Goal: Information Seeking & Learning: Learn about a topic

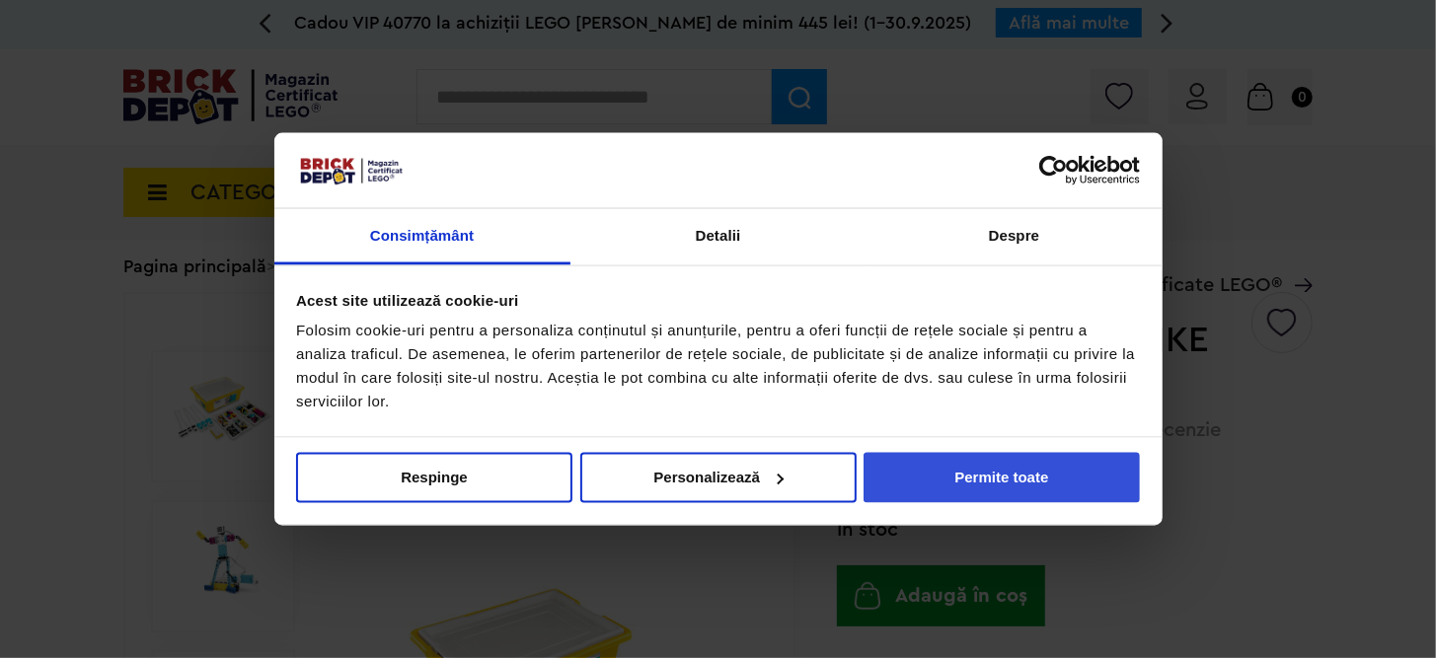
click at [984, 491] on button "Permite toate" at bounding box center [1002, 477] width 276 height 50
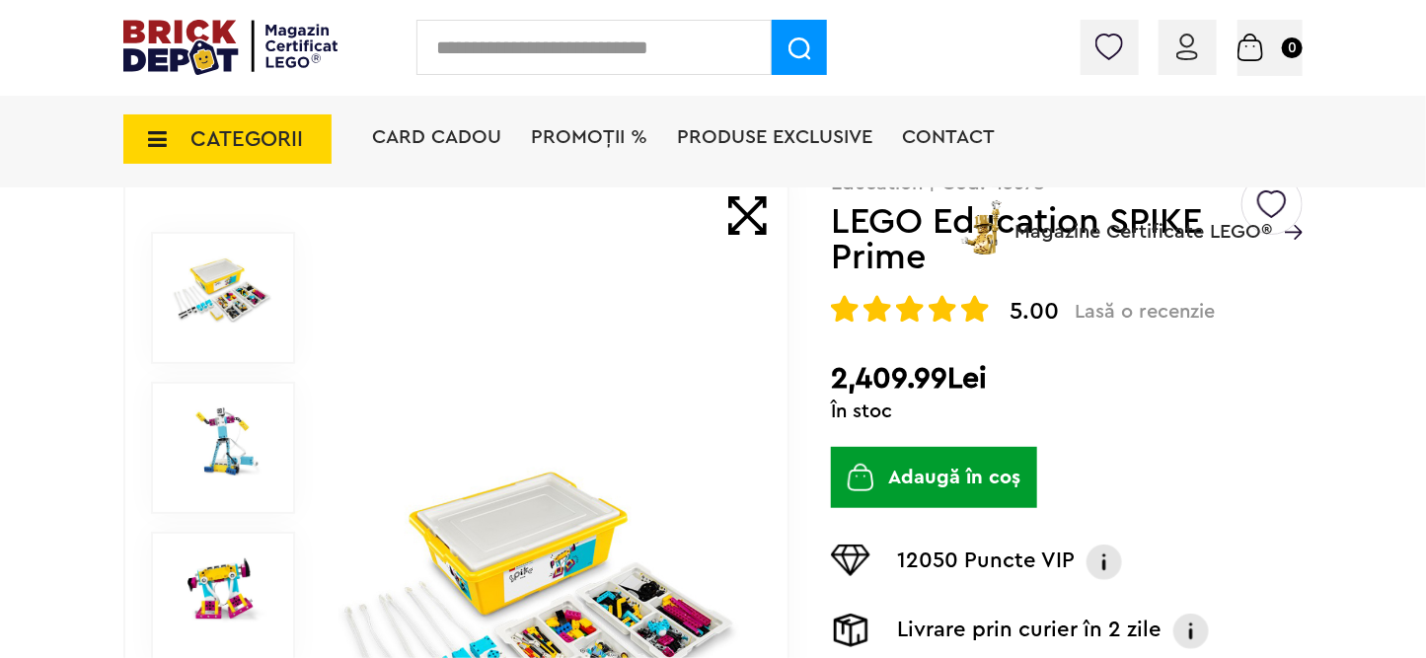
scroll to position [361, 0]
